Goal: Find contact information: Find contact information

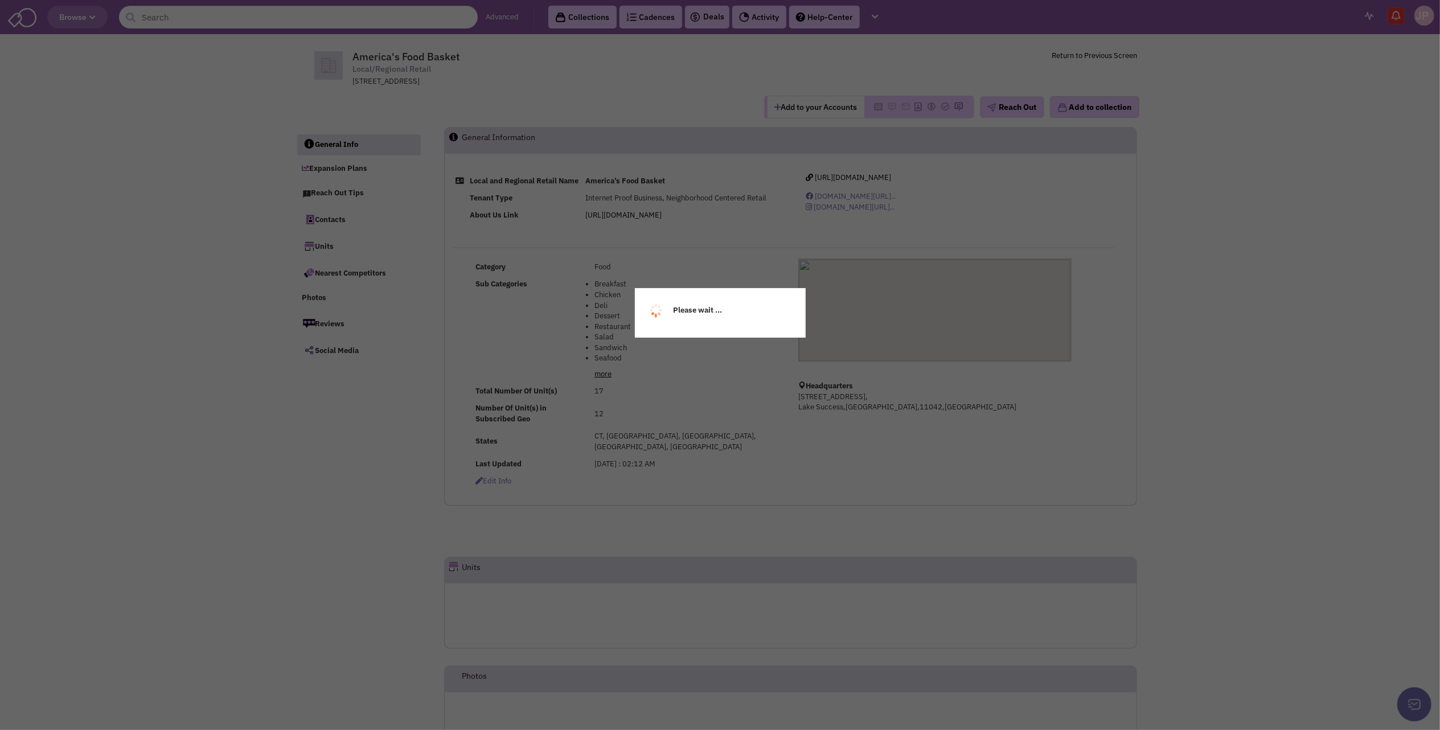
select select
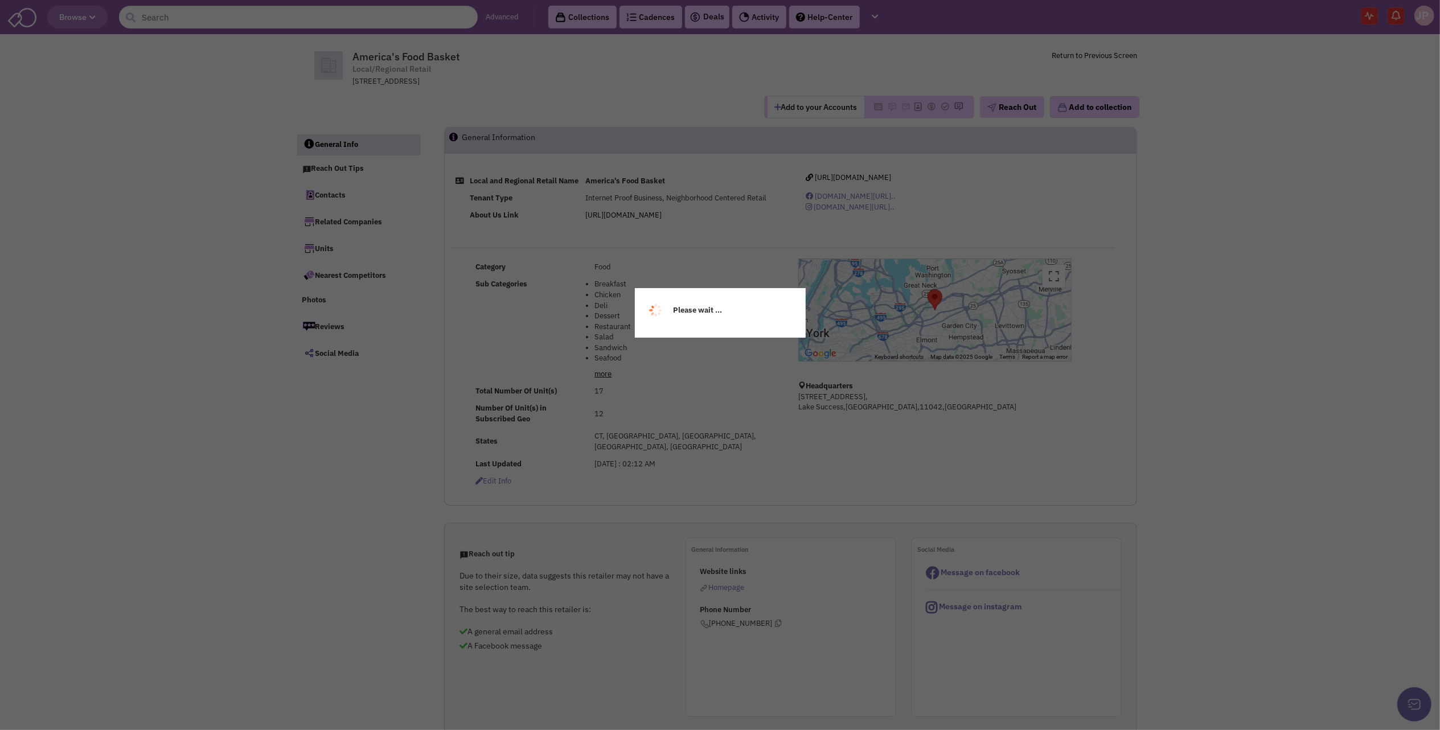
select select
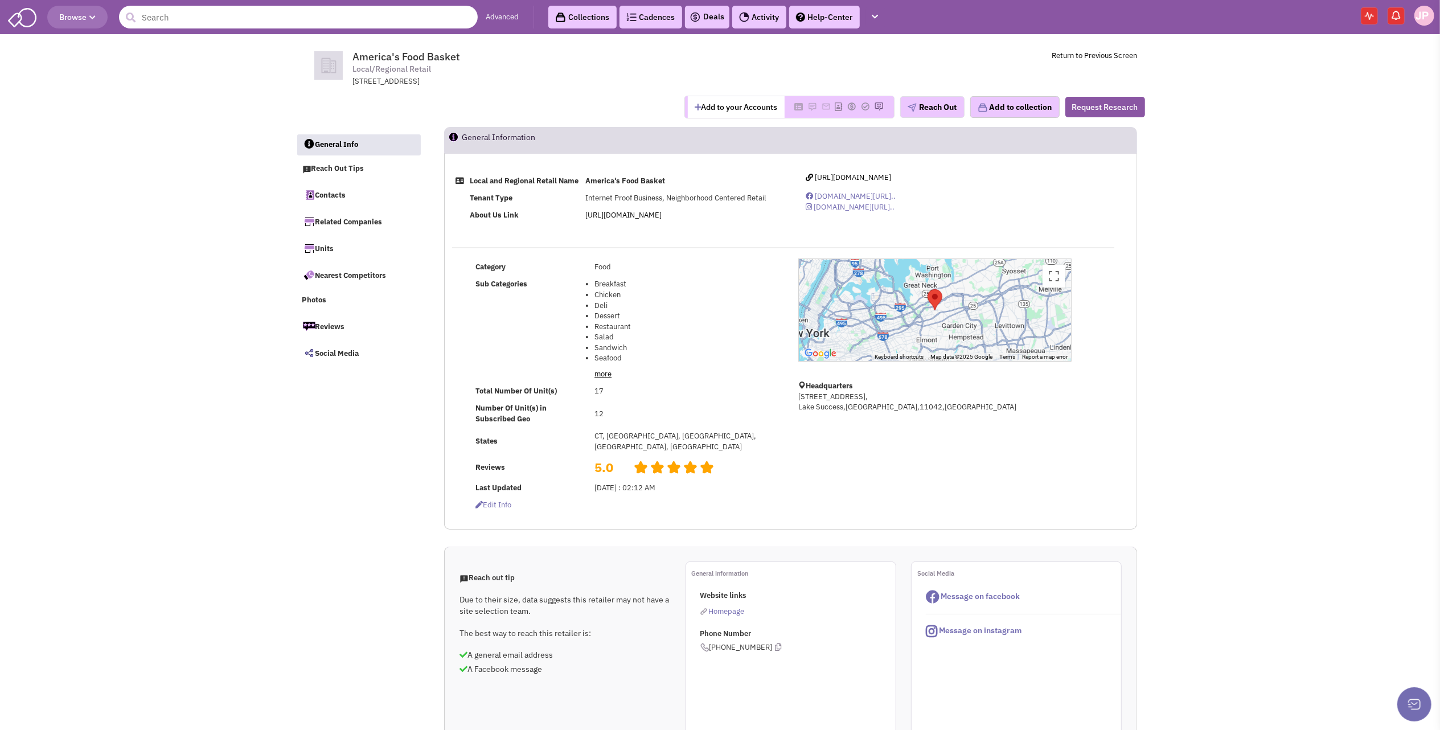
click at [212, 19] on input "text" at bounding box center [298, 17] width 359 height 23
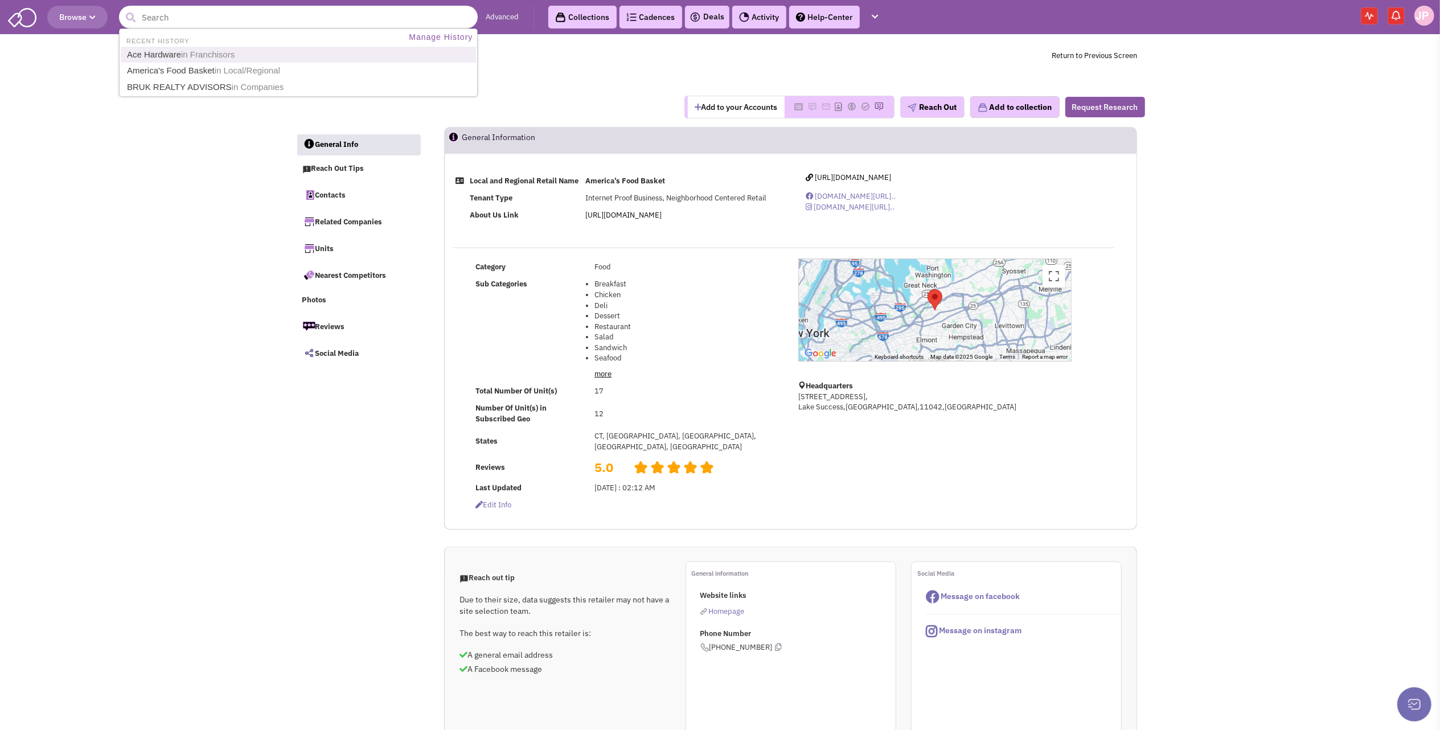
click at [142, 47] on link "Ace Hardware in Franchisors" at bounding box center [300, 54] width 352 height 15
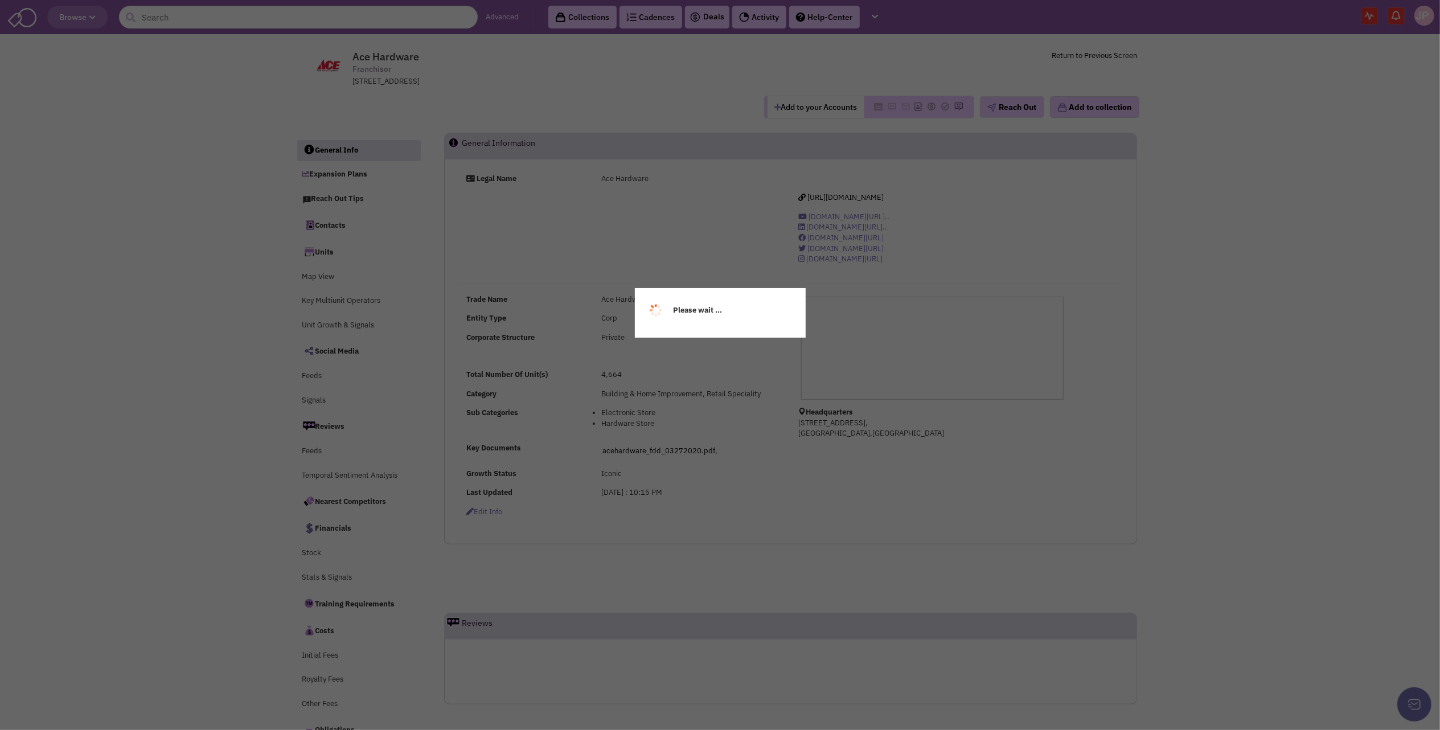
select select
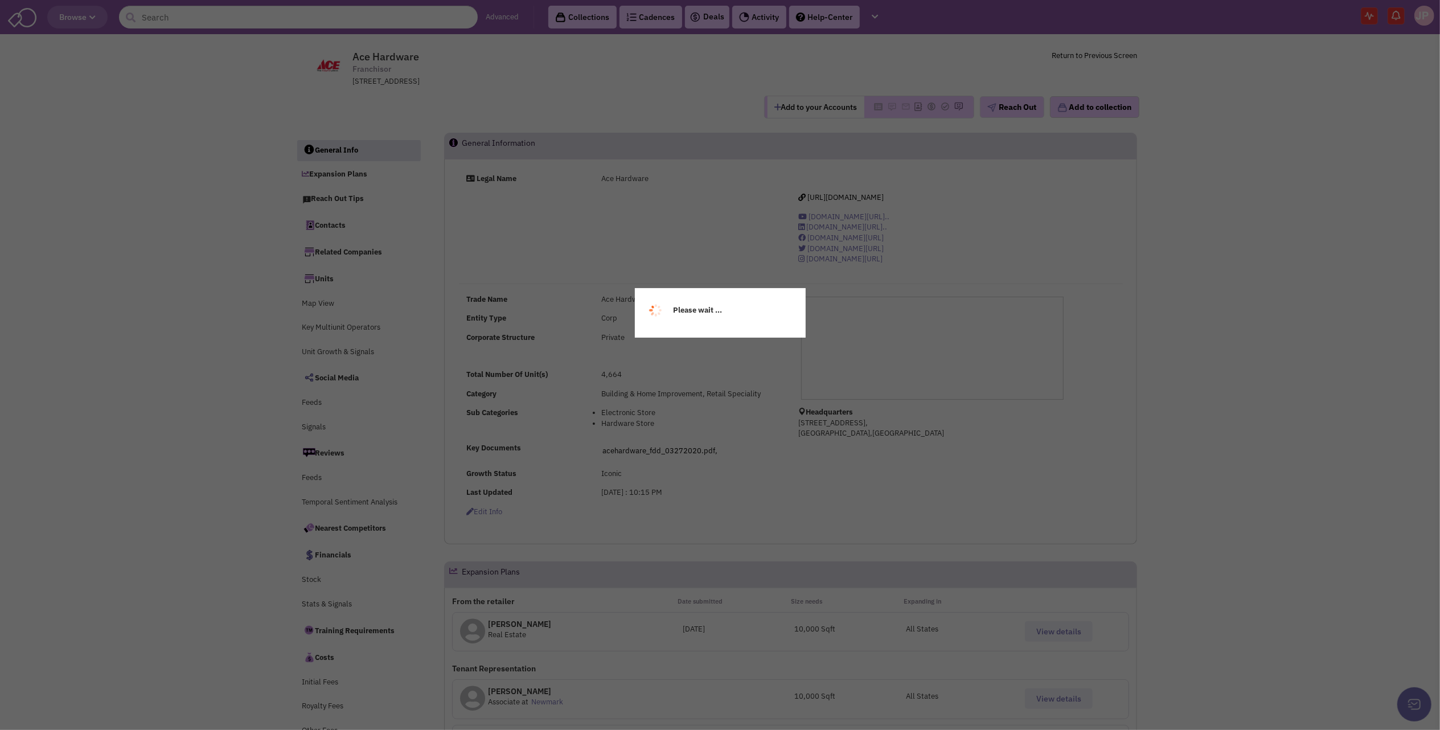
select select
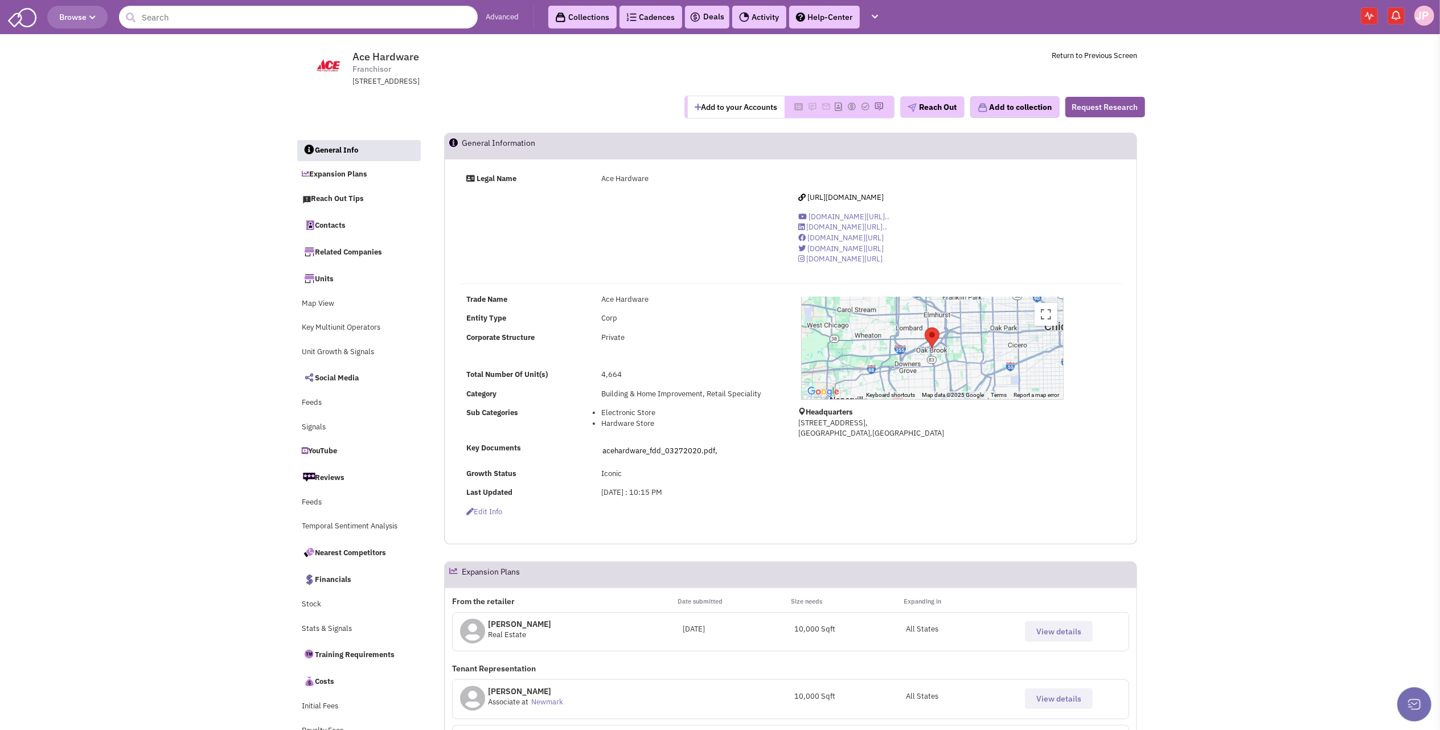
click at [1061, 628] on span "View details" at bounding box center [1058, 631] width 45 height 10
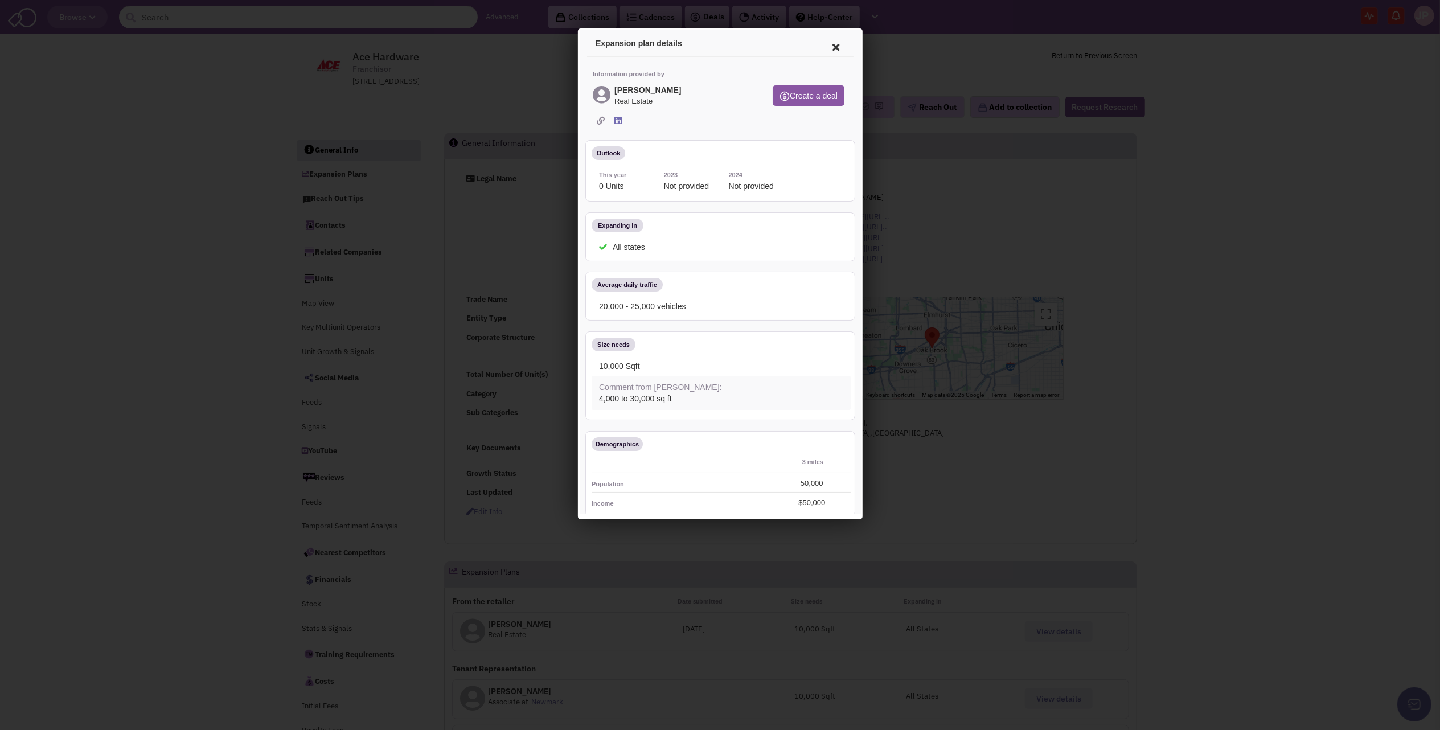
click at [824, 45] on icon at bounding box center [833, 45] width 24 height 27
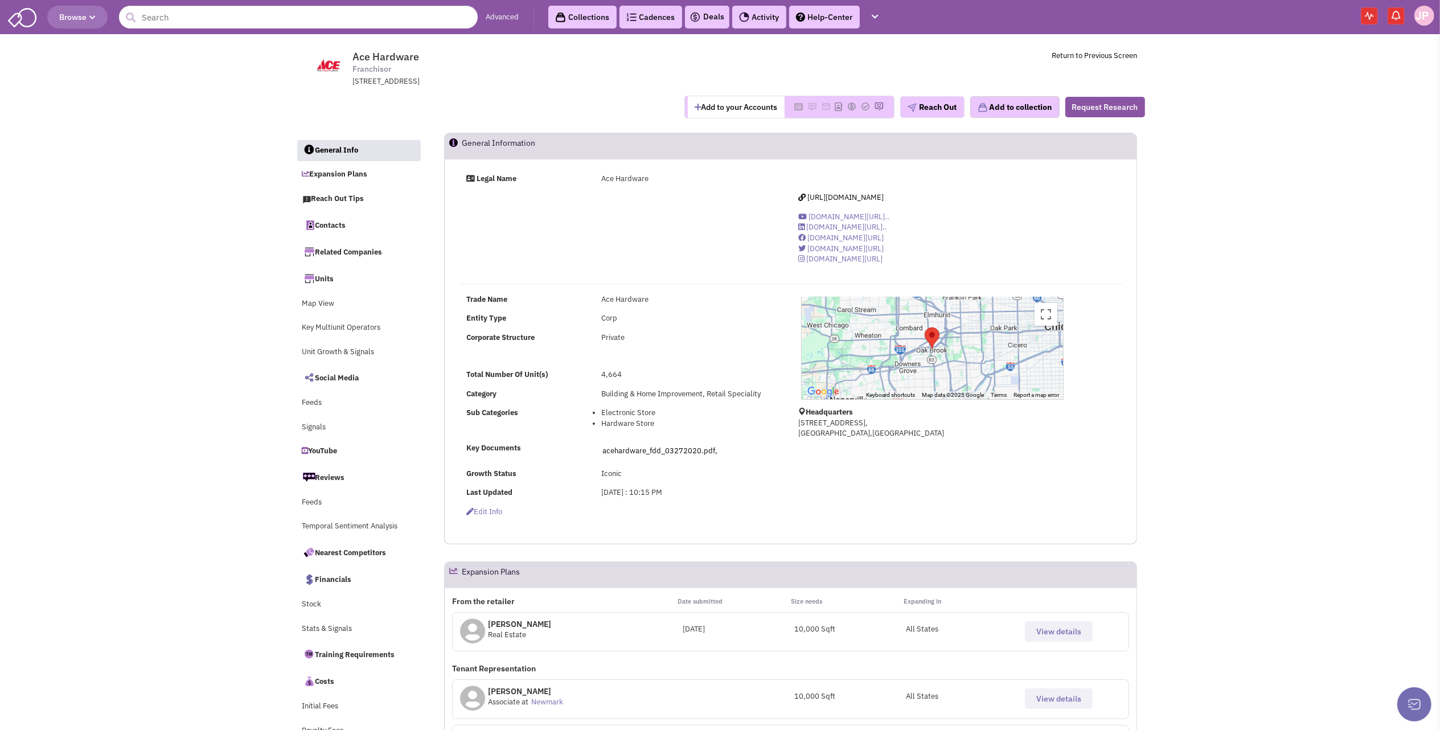
click at [518, 624] on p "[PERSON_NAME]" at bounding box center [519, 623] width 63 height 11
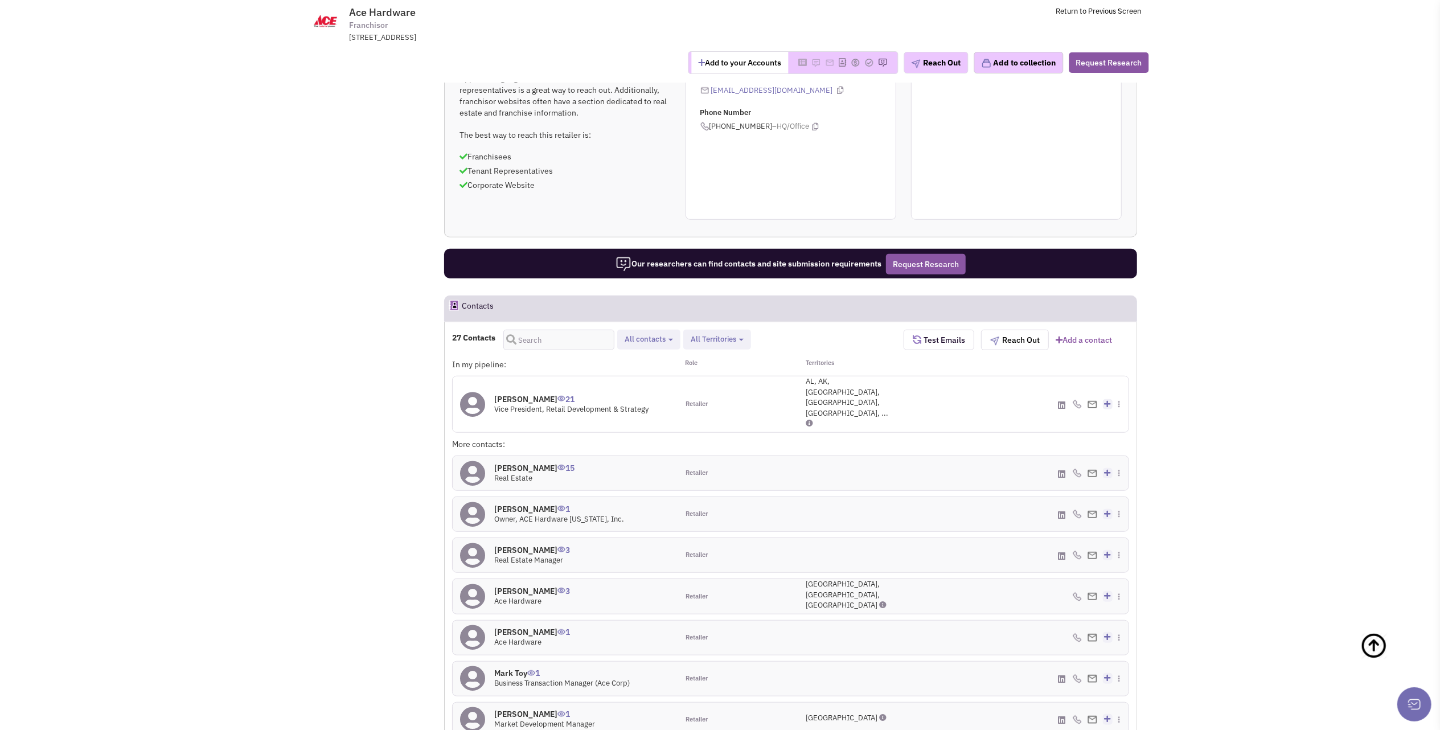
scroll to position [763, 0]
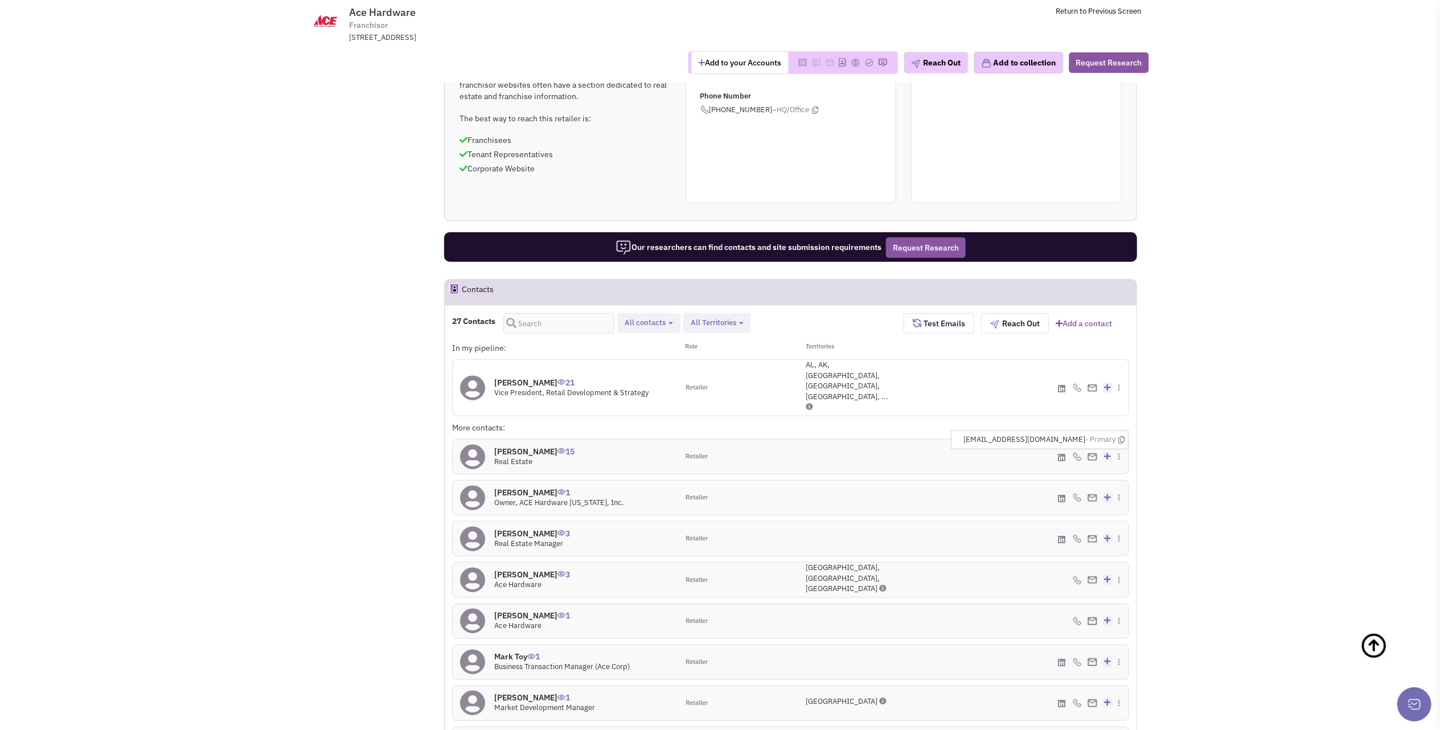
click at [1091, 453] on img at bounding box center [1092, 456] width 10 height 7
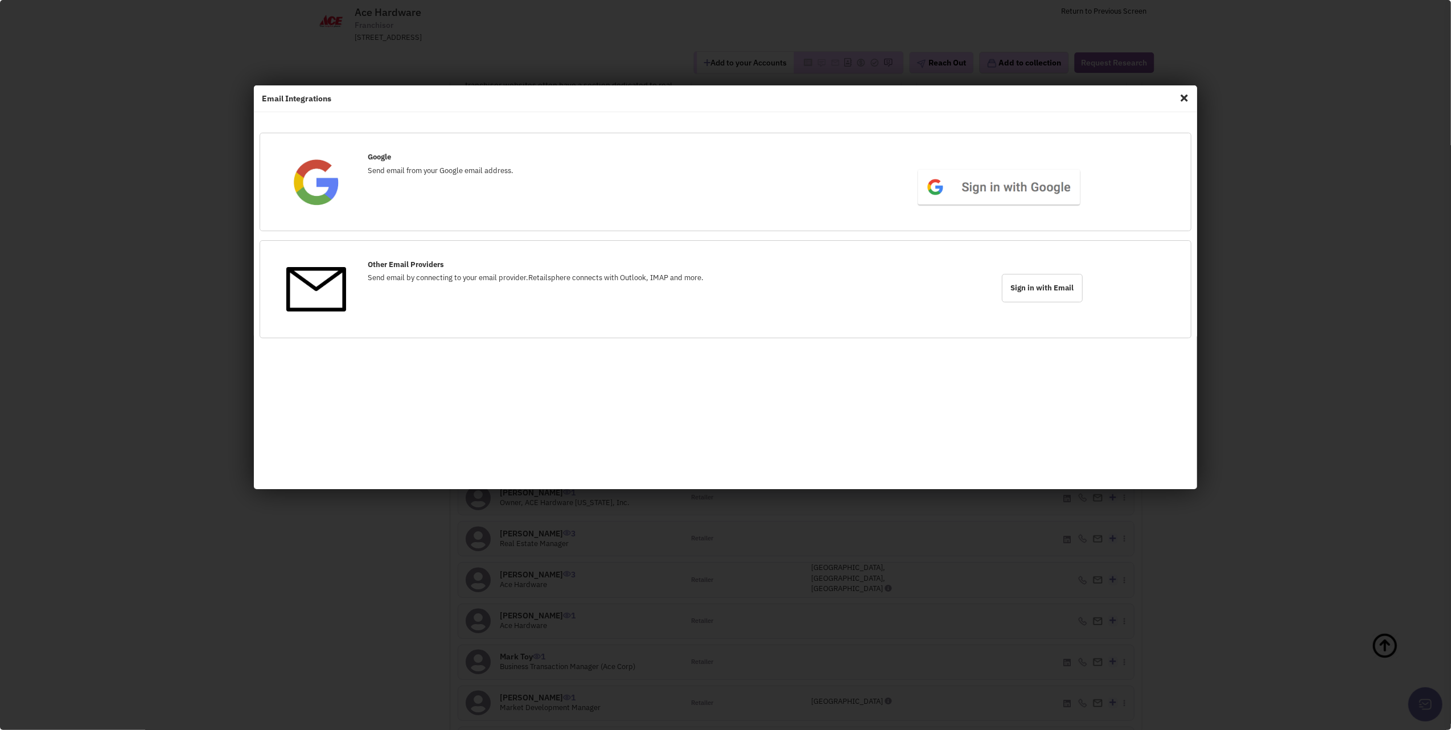
click at [1181, 94] on span "Close" at bounding box center [1184, 98] width 15 height 18
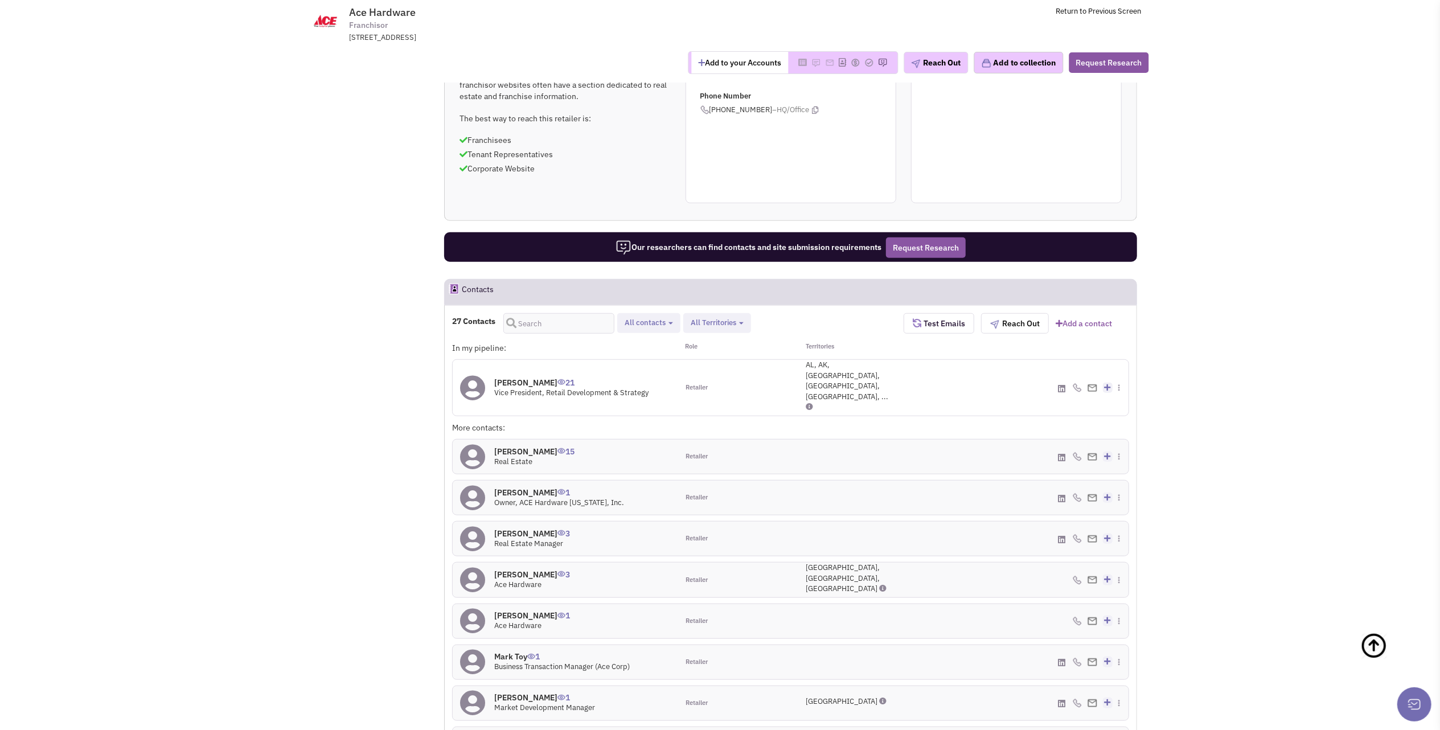
click at [534, 446] on h4 "[PERSON_NAME] 15" at bounding box center [534, 451] width 80 height 10
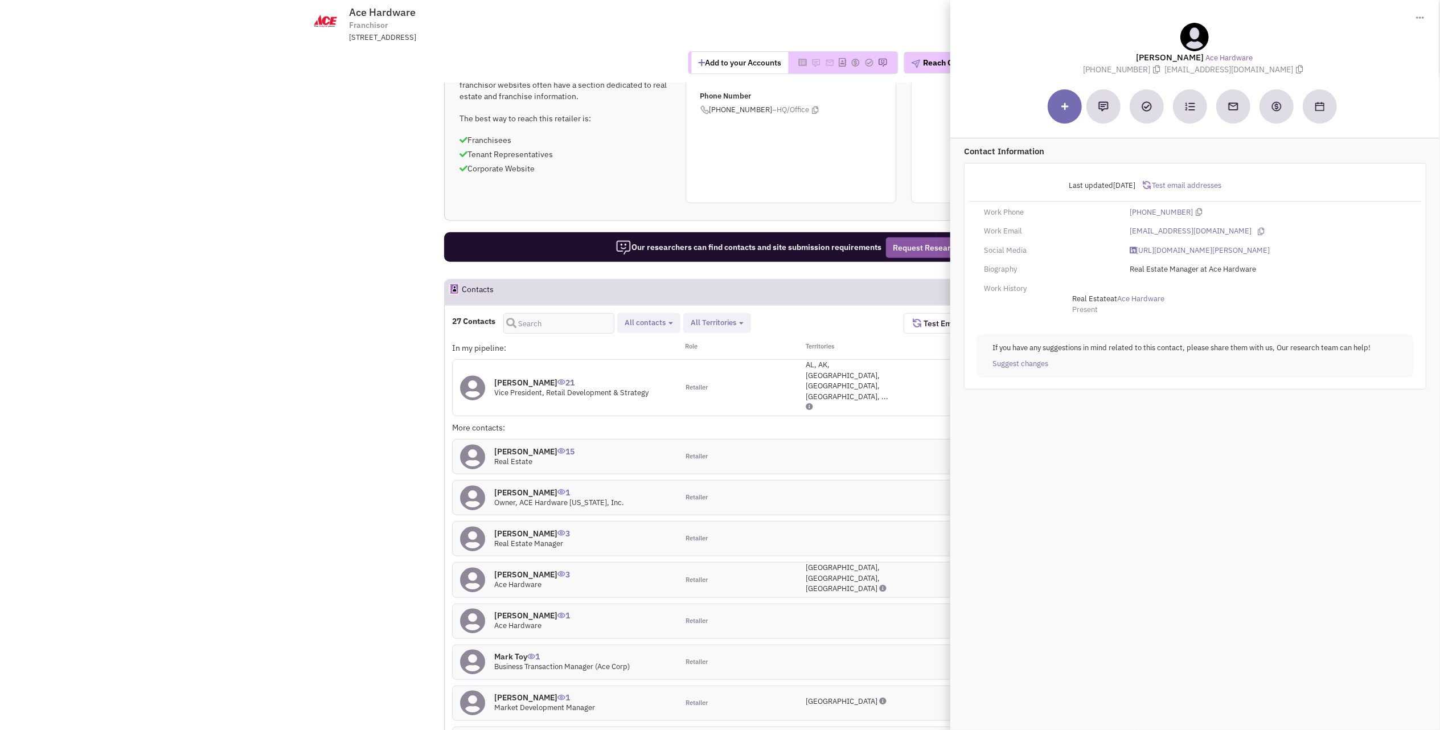
click at [524, 528] on h4 "[PERSON_NAME] 3" at bounding box center [532, 533] width 76 height 10
click at [904, 20] on td "Ace Hardware Franchisor [STREET_ADDRESS] Return to Previous Screen" at bounding box center [750, 21] width 779 height 43
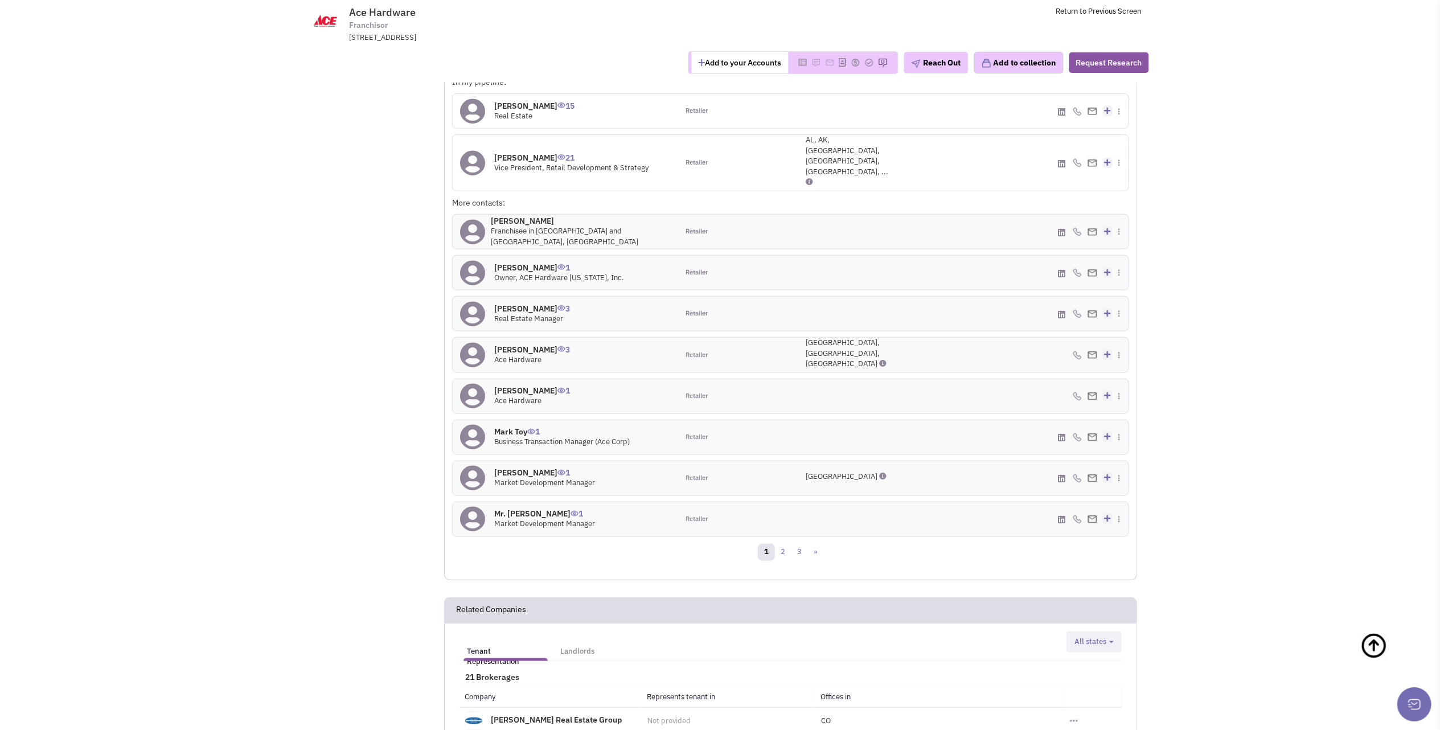
scroll to position [1095, 0]
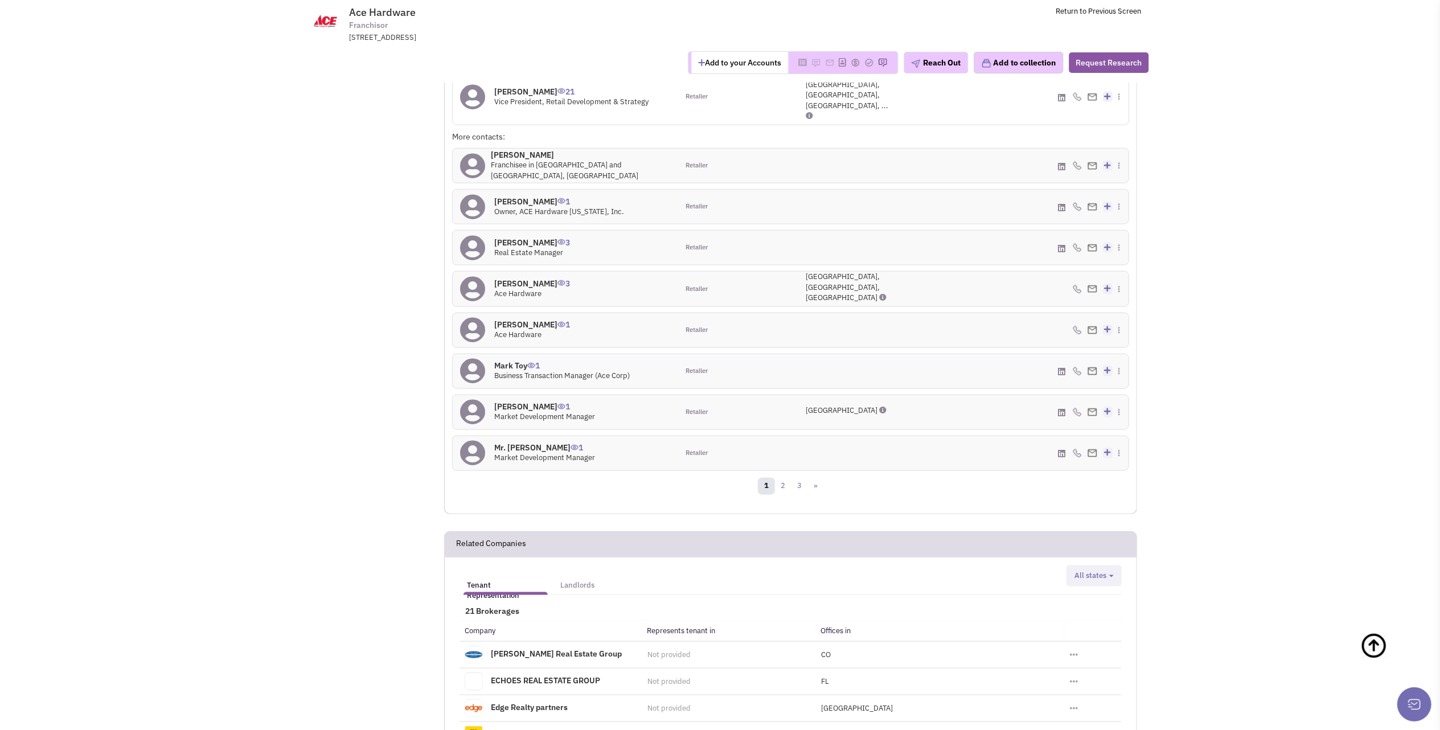
click at [509, 360] on h4 "Mark Toy 1" at bounding box center [561, 365] width 135 height 10
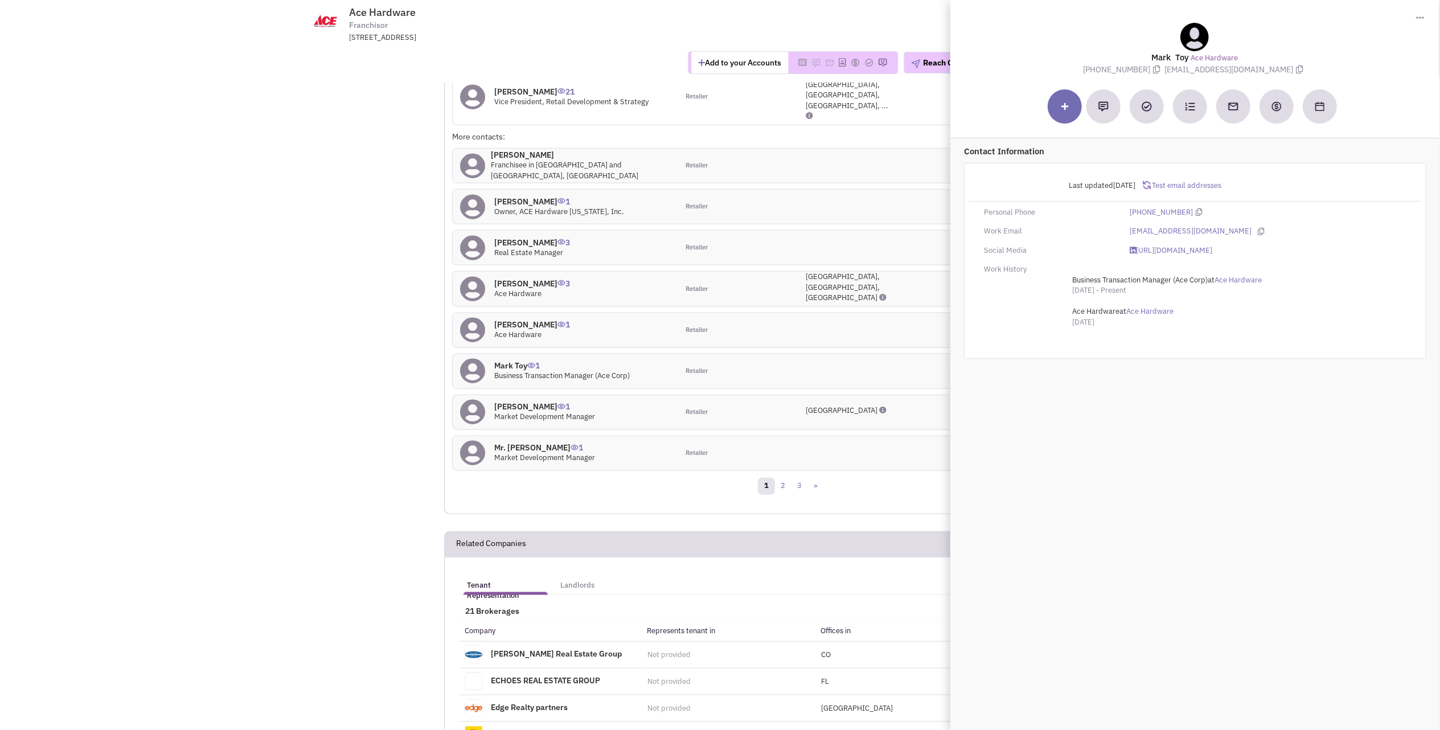
click at [533, 442] on h4 "Mr. [PERSON_NAME] 1" at bounding box center [544, 447] width 101 height 10
click at [526, 319] on h4 "[PERSON_NAME] 1" at bounding box center [532, 324] width 76 height 10
click at [512, 360] on h4 "Mark Toy 1" at bounding box center [561, 365] width 135 height 10
click at [781, 478] on link "2" at bounding box center [782, 486] width 17 height 17
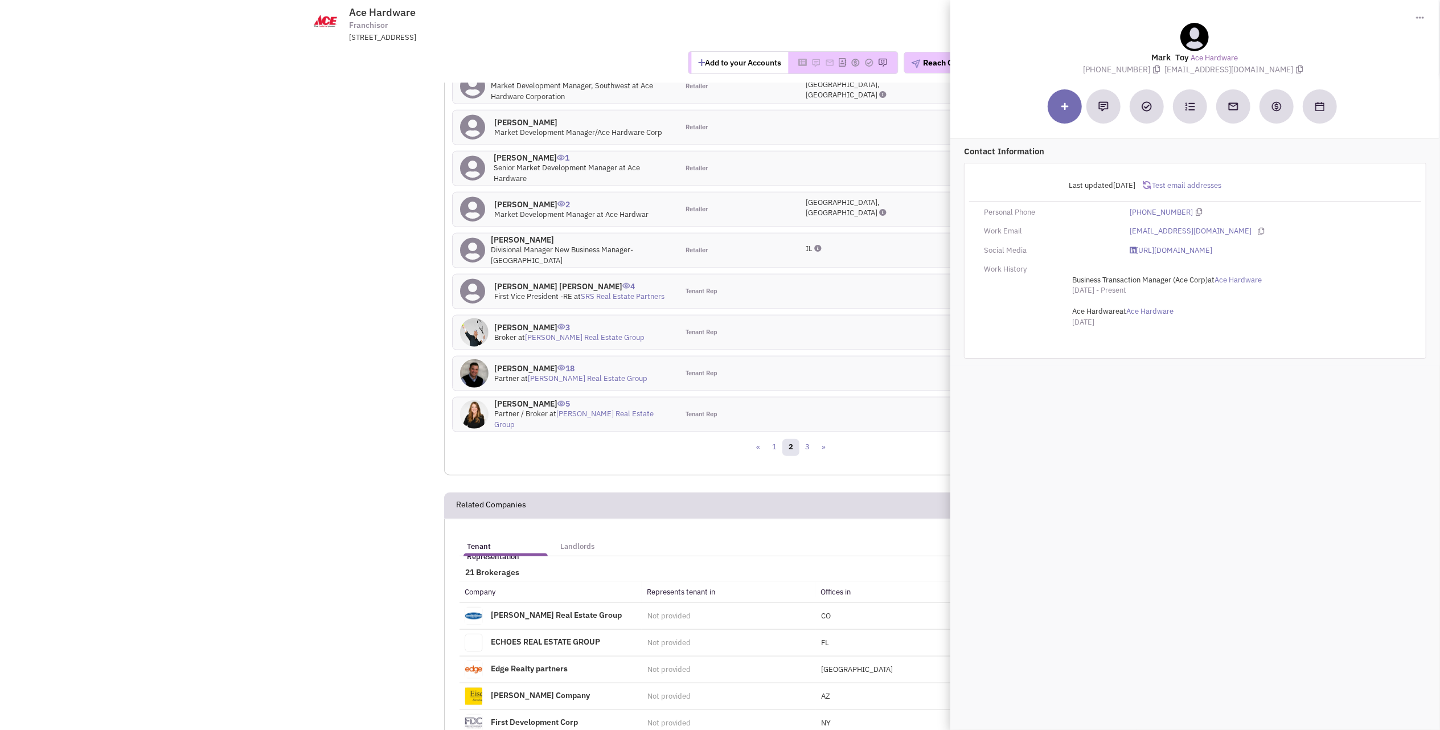
click at [511, 121] on h4 "[PERSON_NAME] 0" at bounding box center [578, 122] width 168 height 10
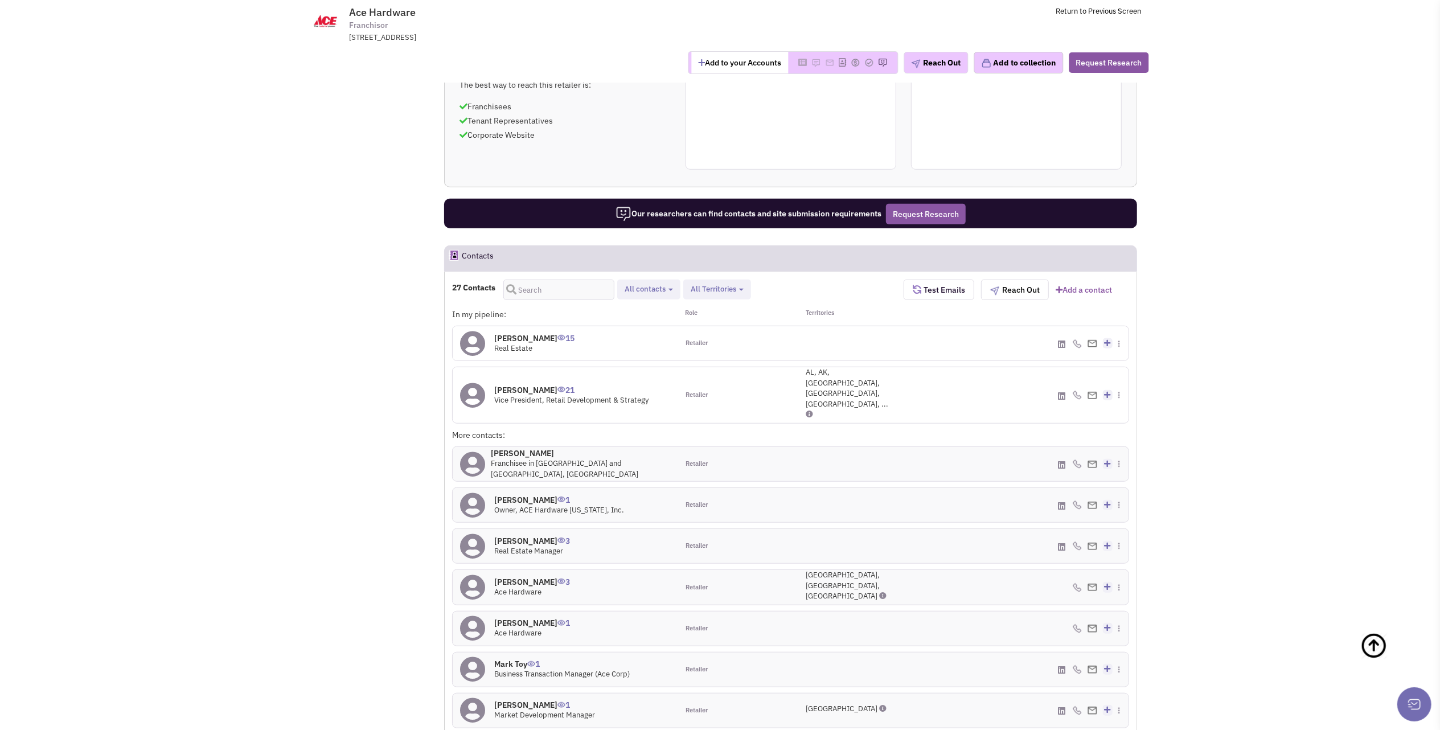
scroll to position [763, 0]
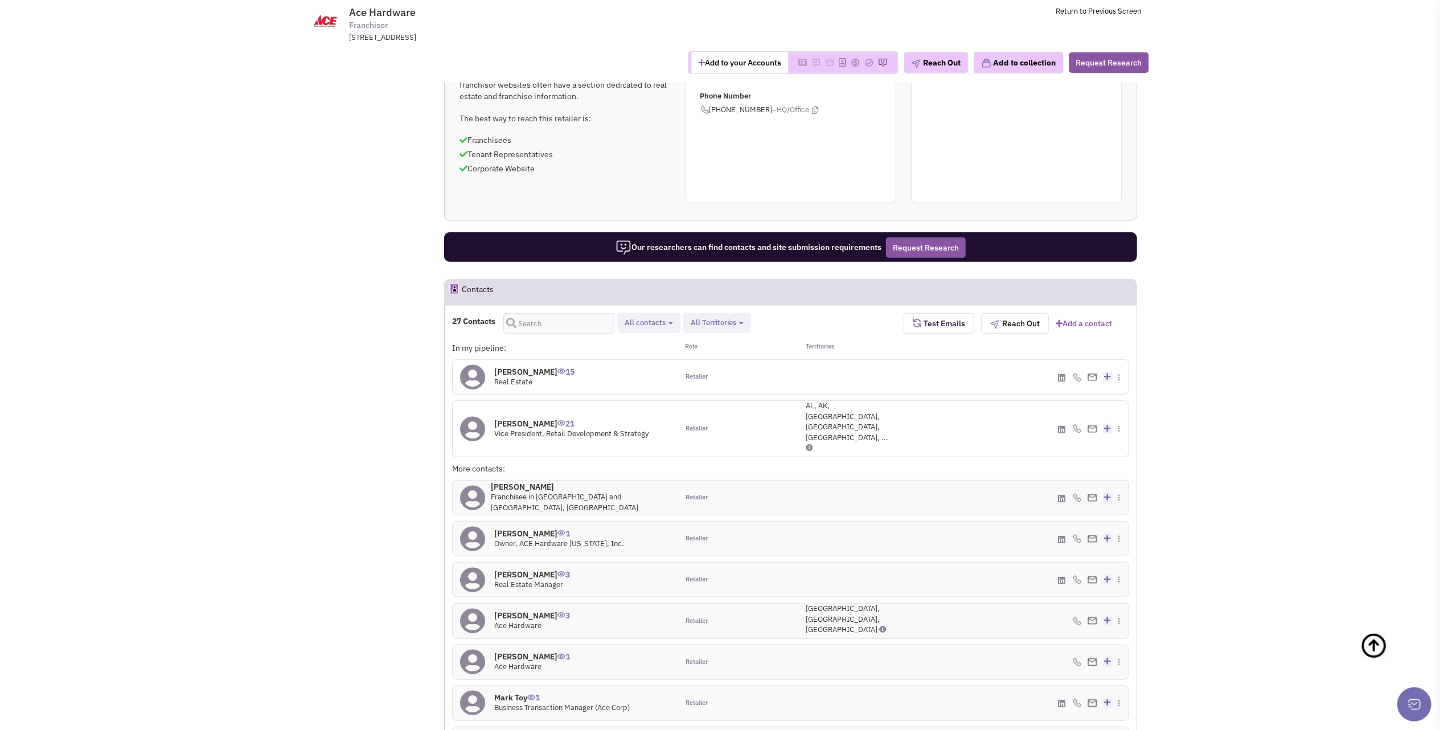
click at [509, 418] on h4 "[PERSON_NAME] 21" at bounding box center [571, 423] width 154 height 10
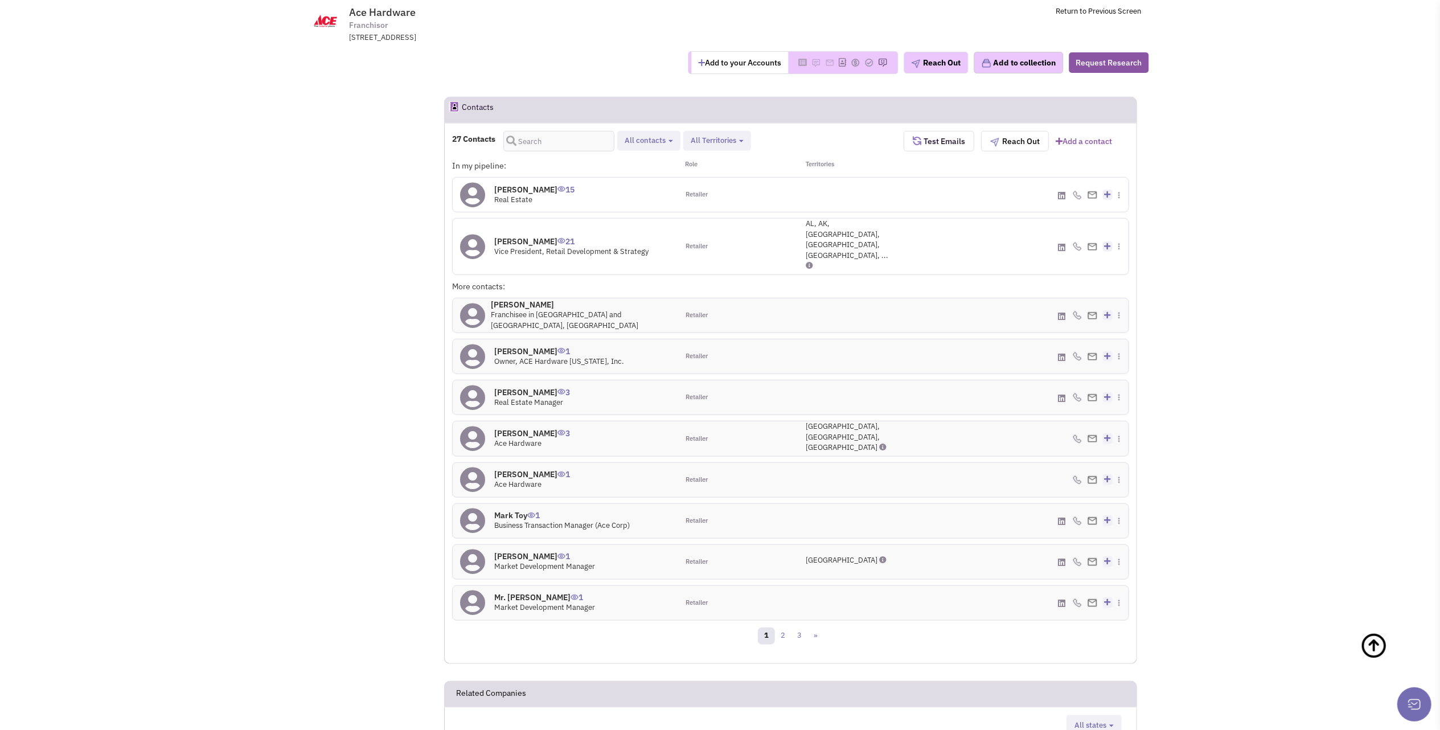
scroll to position [962, 0]
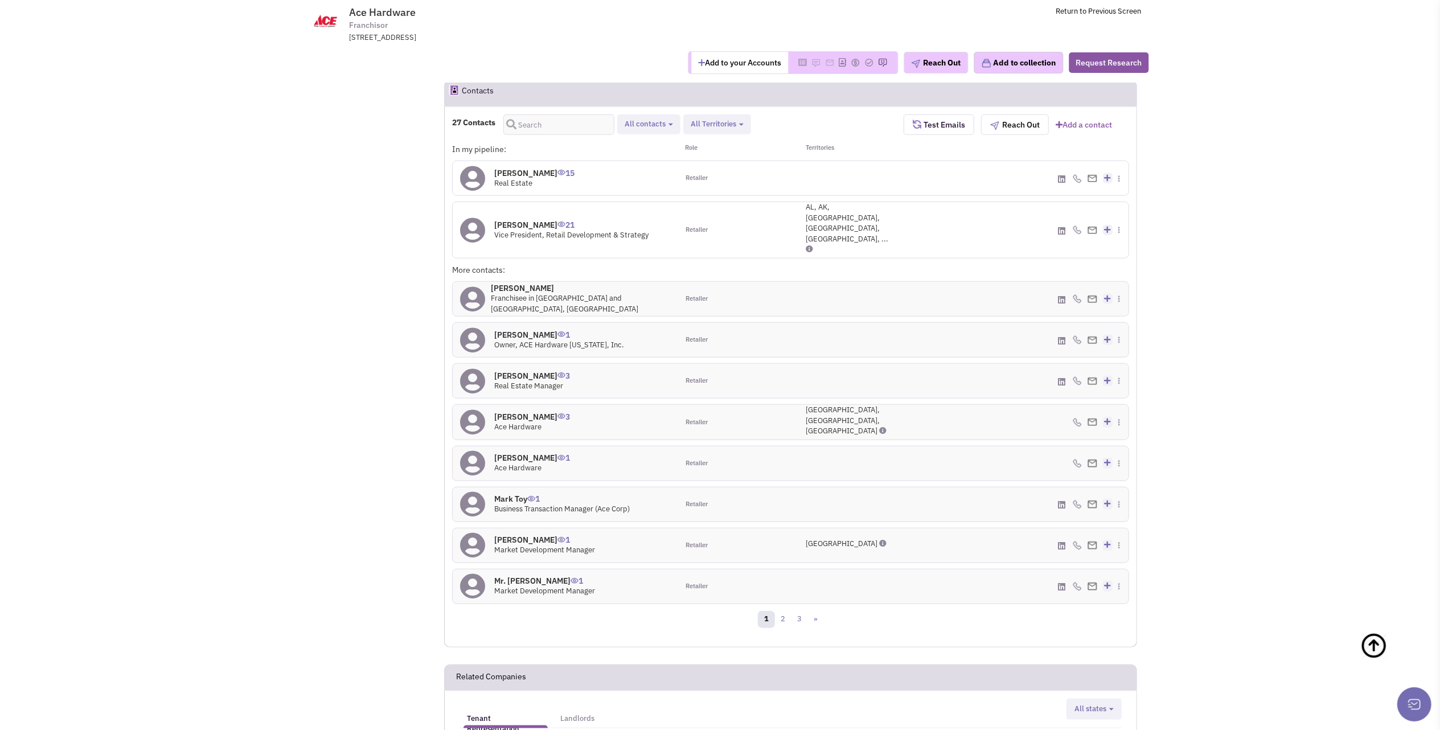
click at [511, 453] on h4 "[PERSON_NAME] 1" at bounding box center [532, 458] width 76 height 10
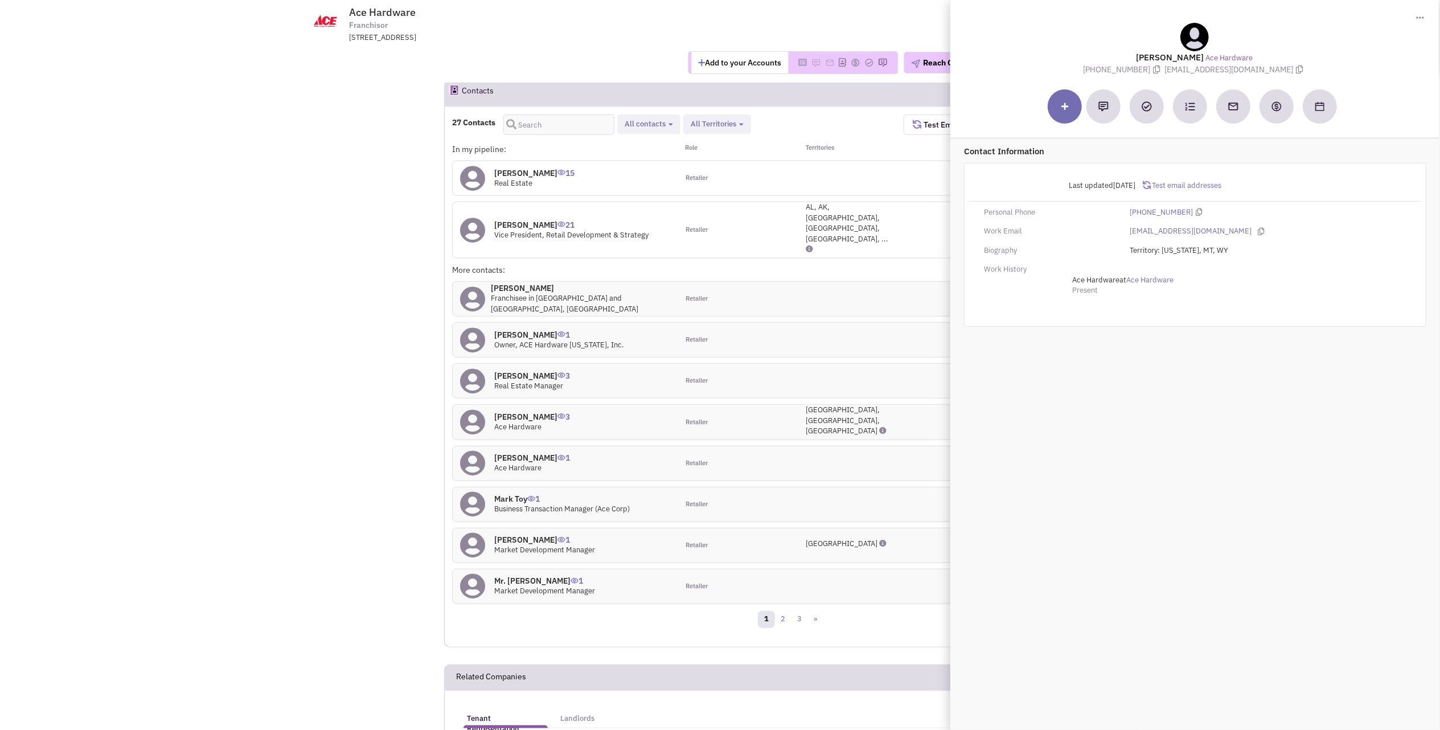
click at [511, 453] on h4 "[PERSON_NAME] 1" at bounding box center [532, 458] width 76 height 10
click at [787, 611] on link "2" at bounding box center [782, 619] width 17 height 17
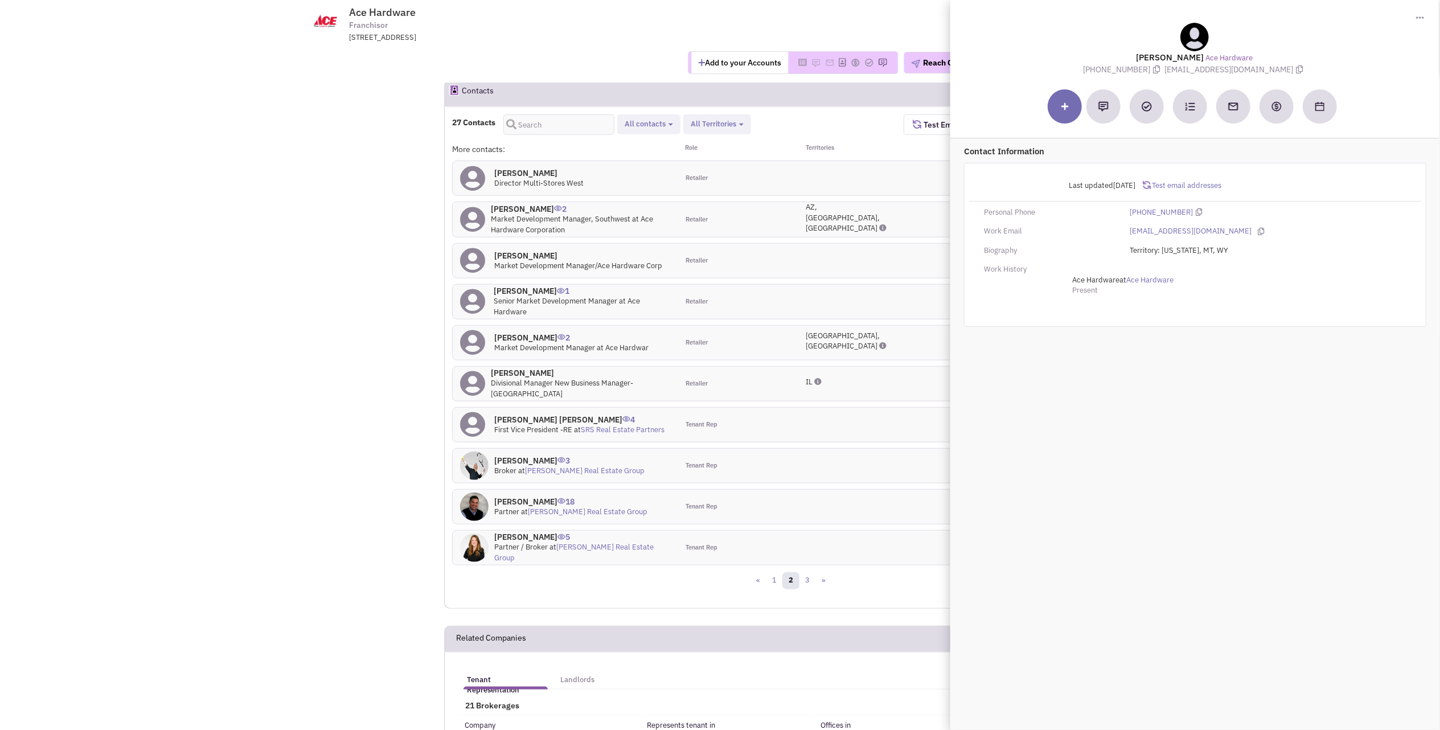
click at [505, 292] on h4 "[PERSON_NAME] 1" at bounding box center [582, 291] width 177 height 10
click at [808, 586] on link "3" at bounding box center [807, 580] width 17 height 17
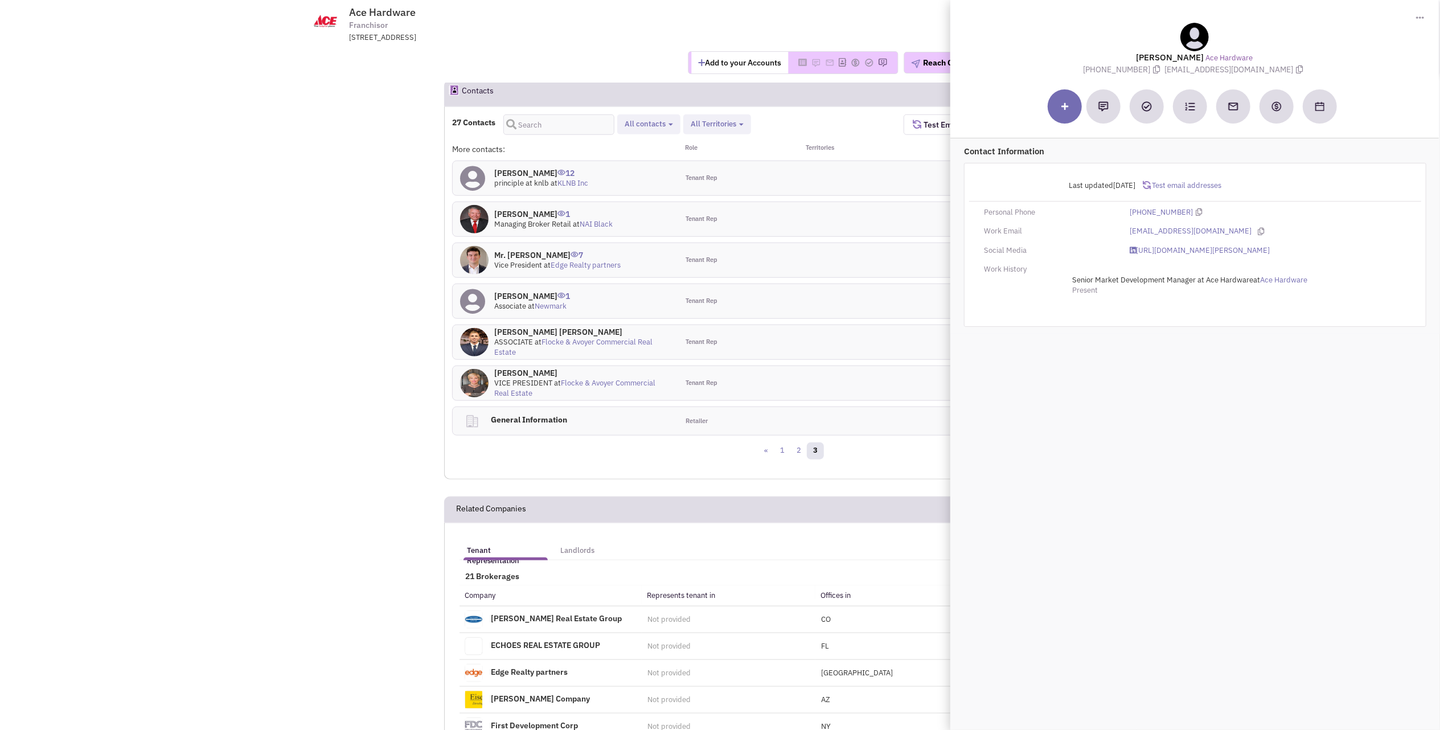
click at [535, 260] on h4 "Mr. [PERSON_NAME] 7" at bounding box center [557, 255] width 126 height 10
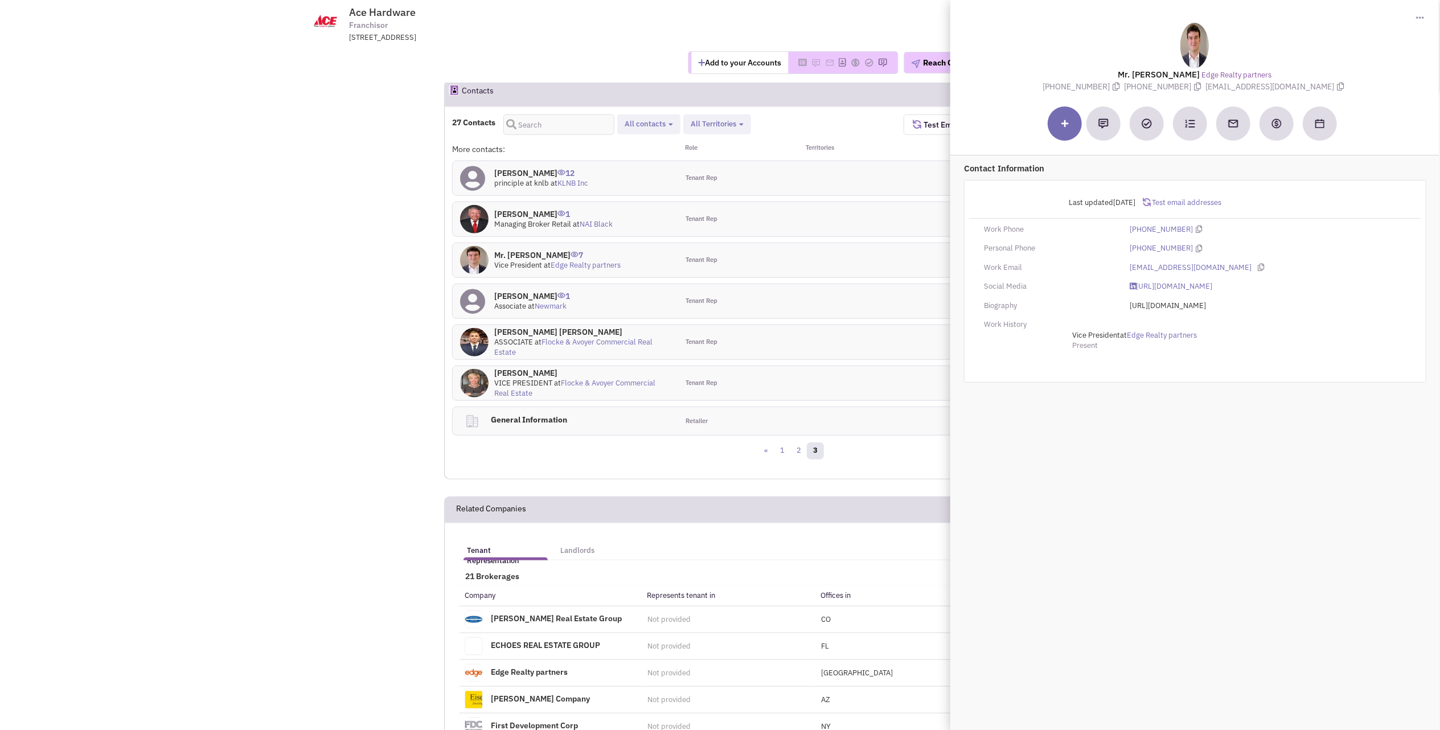
click at [534, 210] on div "[PERSON_NAME] 1 Managing Broker Retail at NAI Black" at bounding box center [565, 219] width 225 height 34
